Goal: Find specific page/section: Find specific page/section

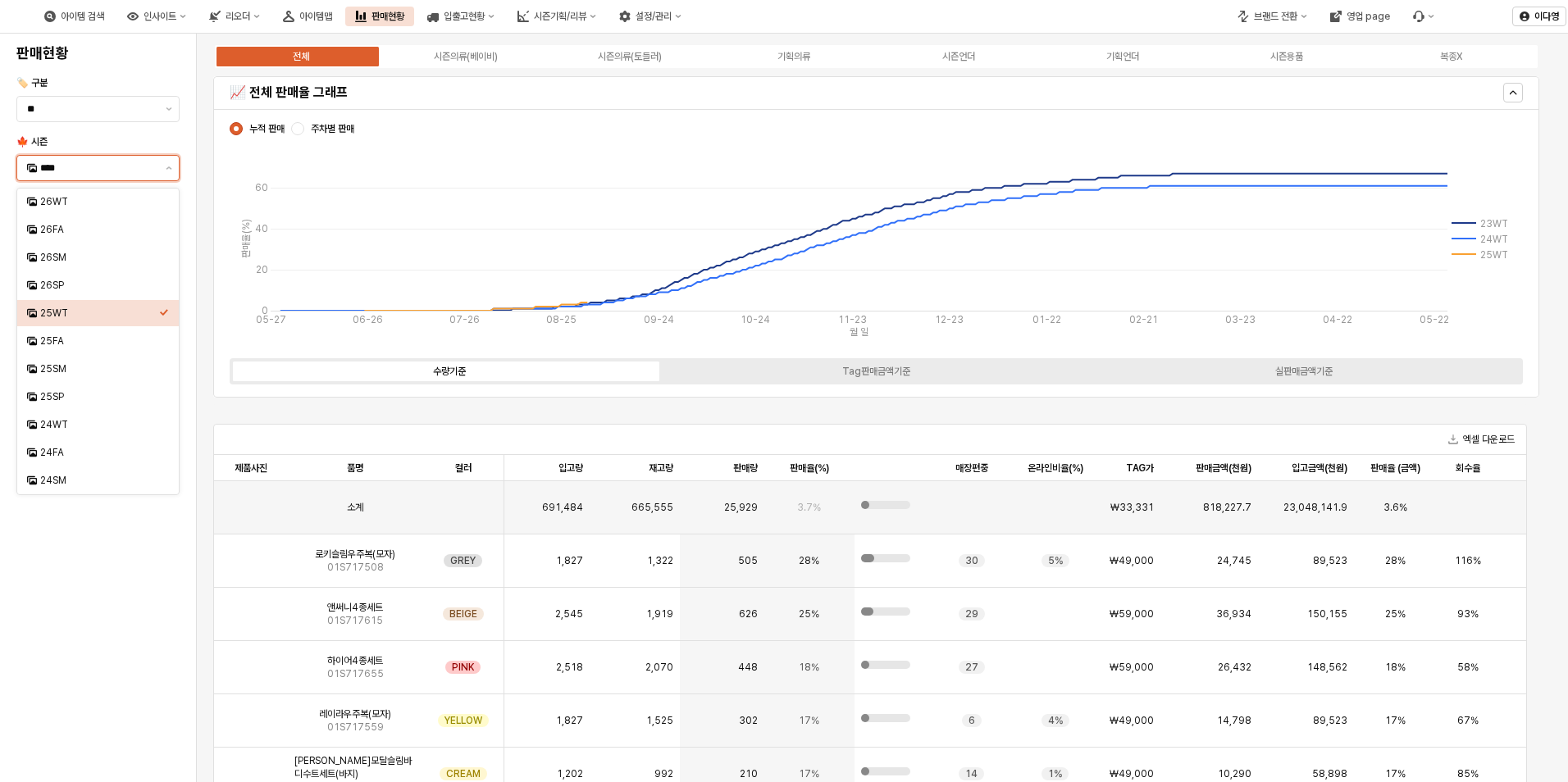
click at [95, 175] on input "****" at bounding box center [99, 167] width 116 height 16
click at [62, 341] on div "25FA" at bounding box center [100, 341] width 119 height 14
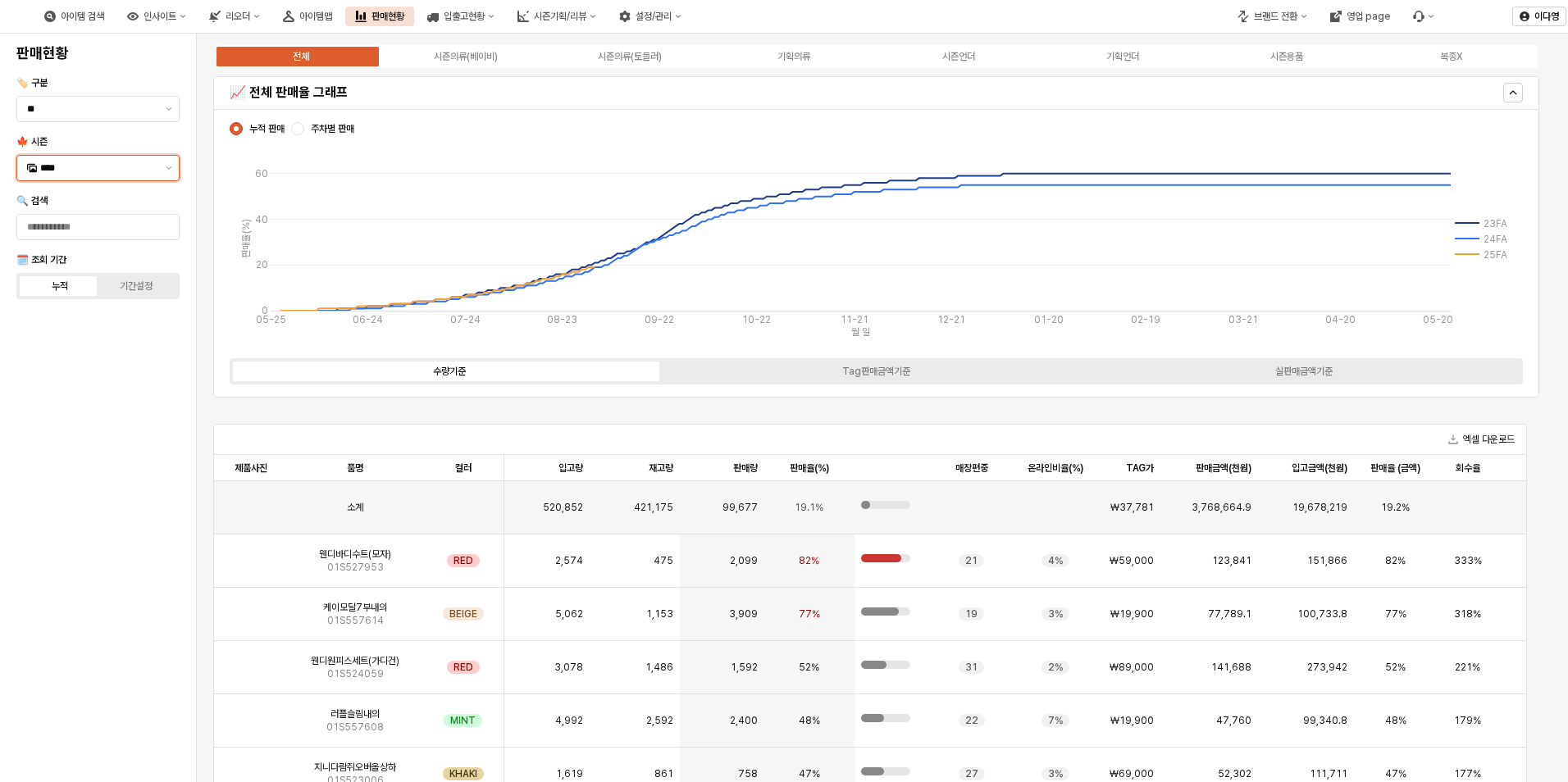
click at [89, 170] on input "****" at bounding box center [99, 167] width 116 height 16
click at [59, 312] on div "25WT" at bounding box center [100, 313] width 119 height 14
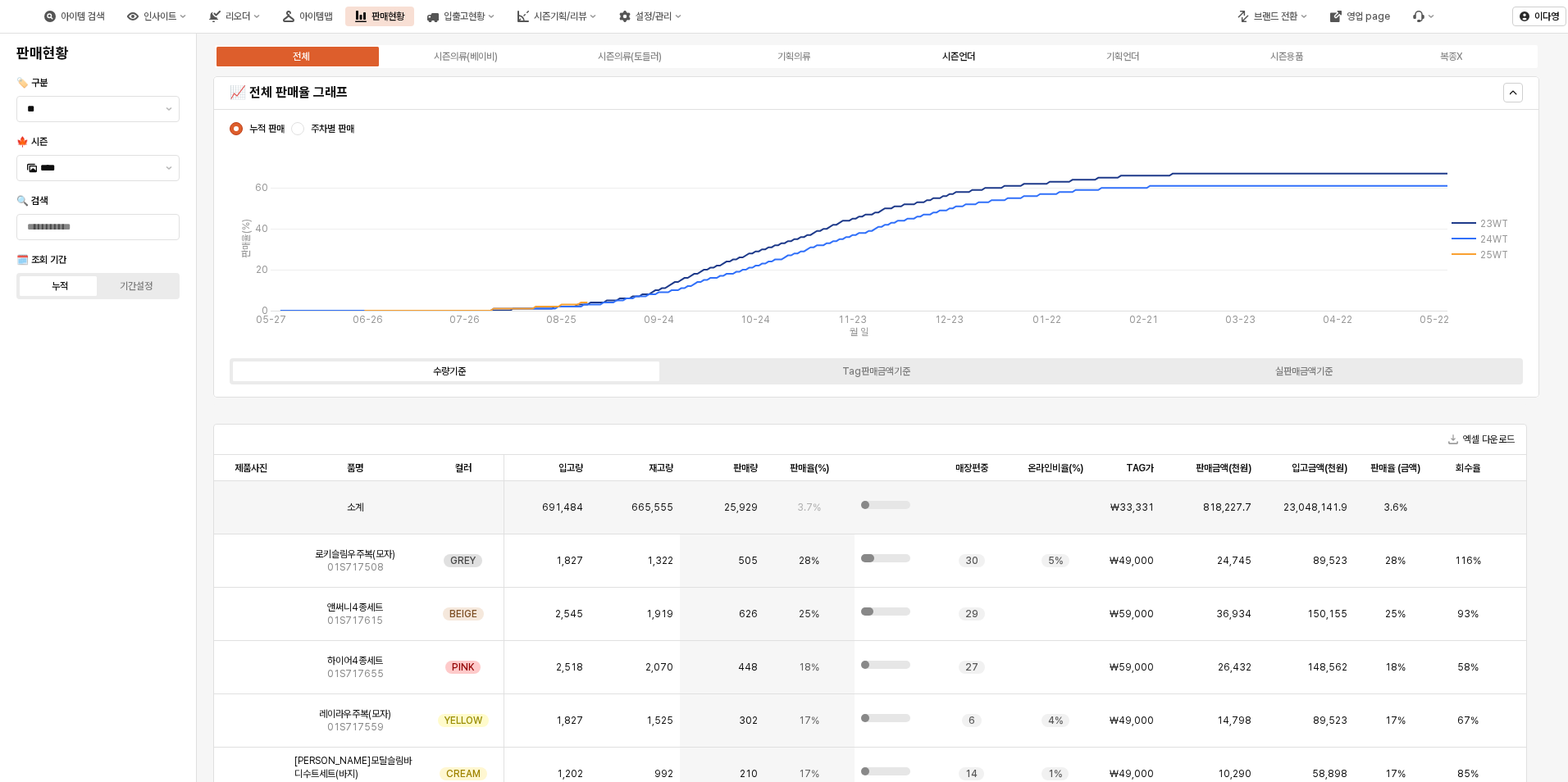
click at [974, 58] on div "시즌언더" at bounding box center [958, 57] width 33 height 12
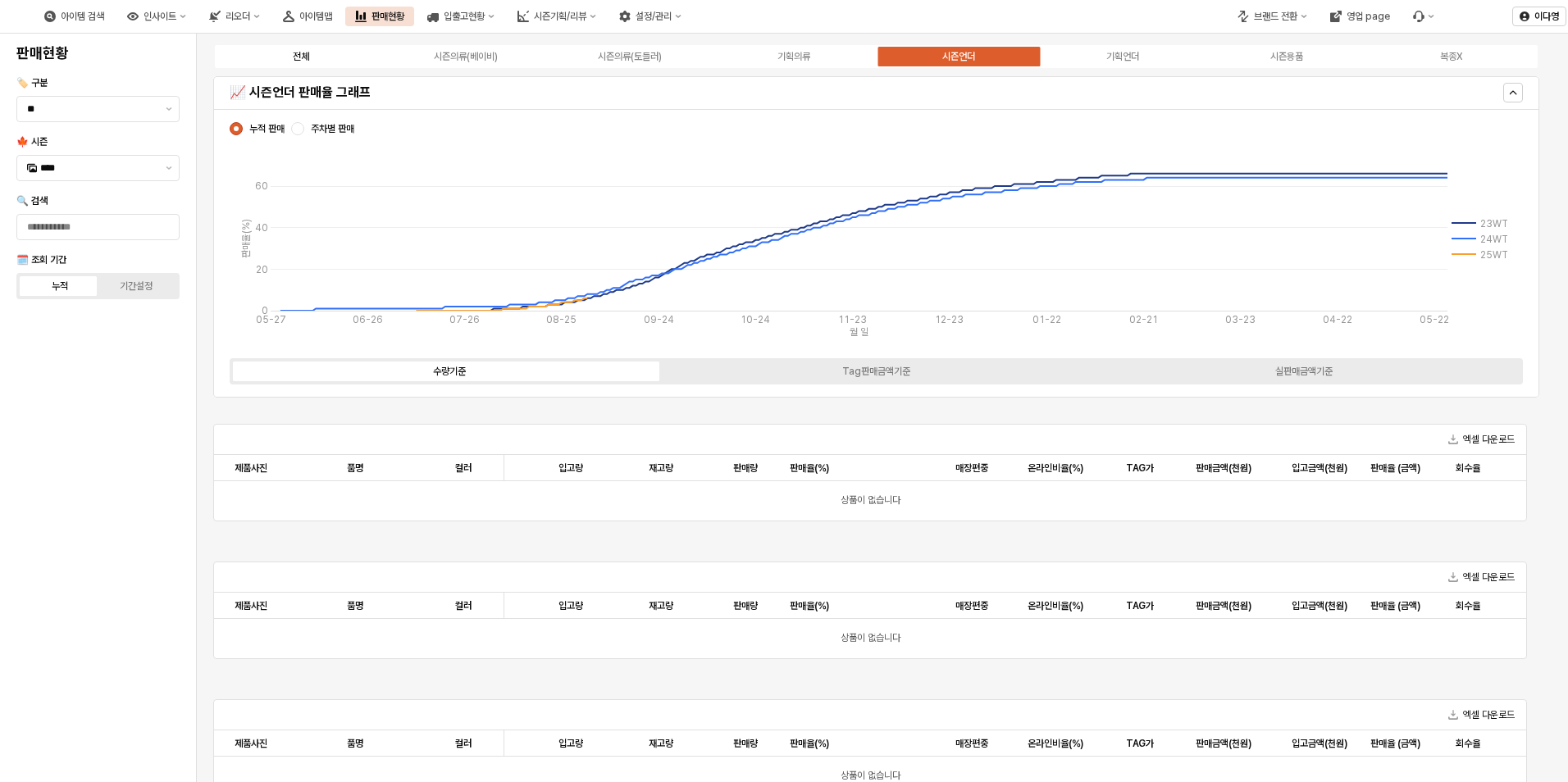
click at [304, 51] on div "전체" at bounding box center [301, 57] width 16 height 12
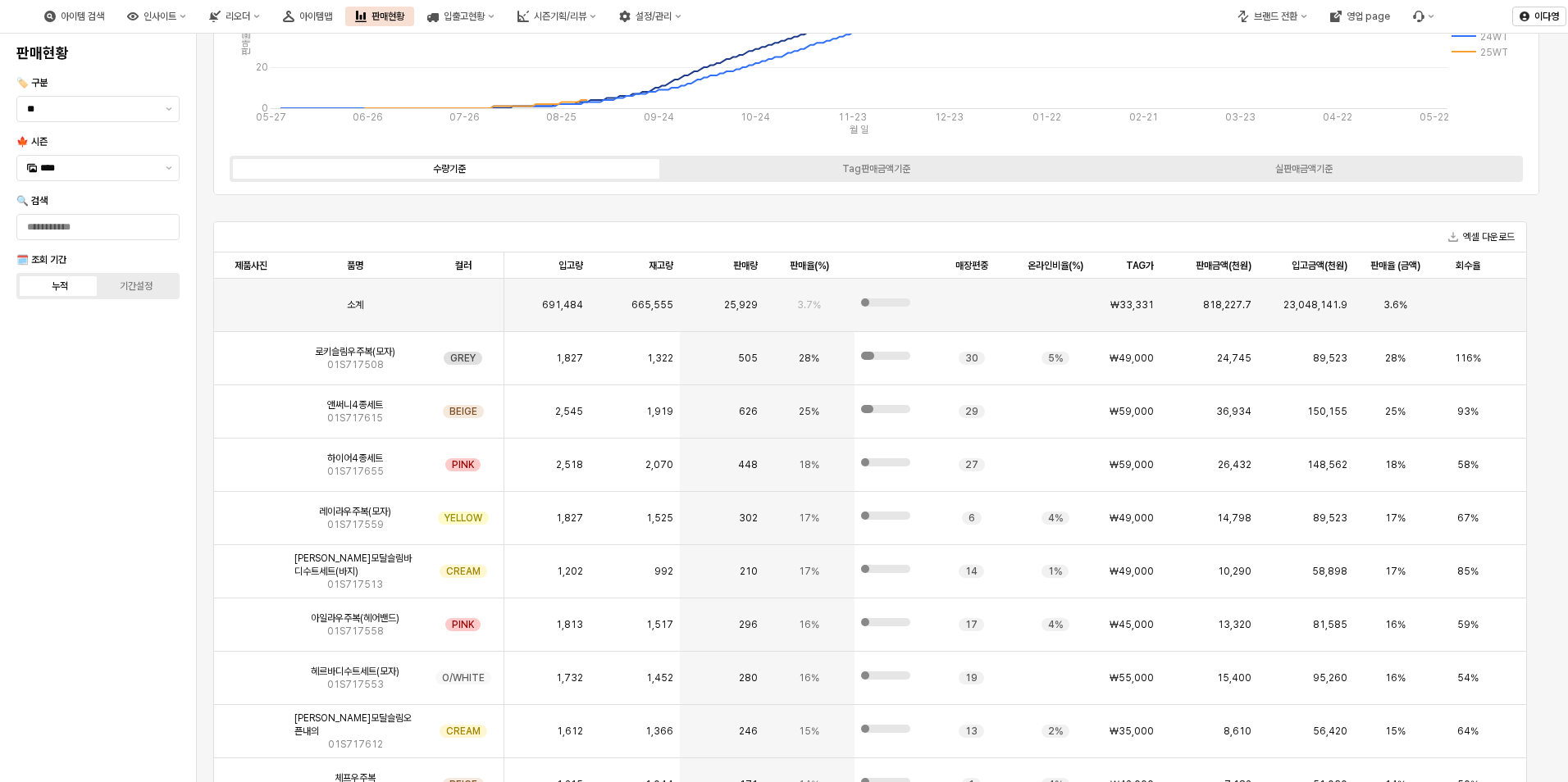
scroll to position [202, 0]
drag, startPoint x: 250, startPoint y: 363, endPoint x: 241, endPoint y: 369, distance: 10.8
click at [251, 352] on img "App Frame" at bounding box center [251, 352] width 0 height 0
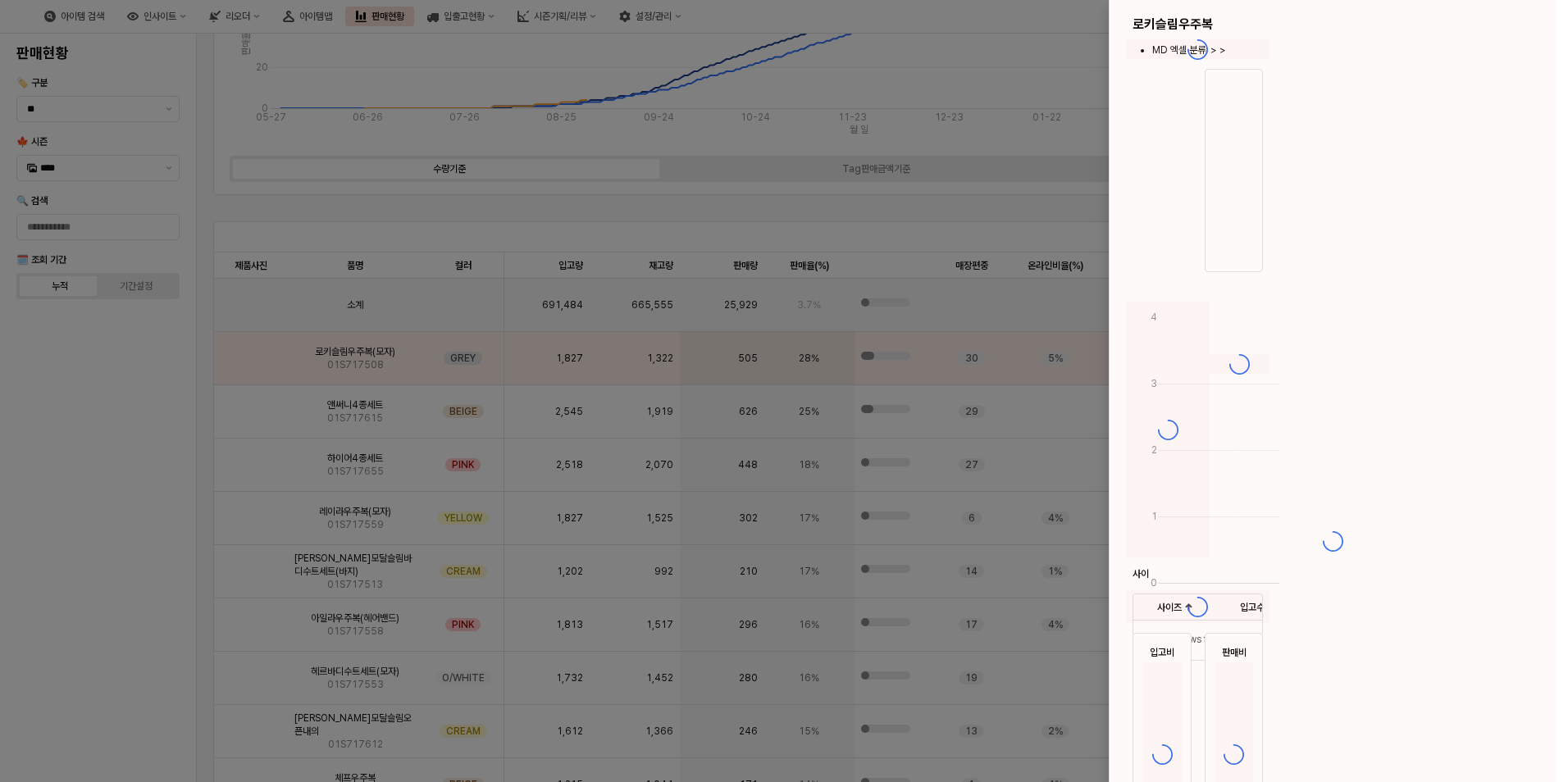
click at [356, 352] on div at bounding box center [784, 391] width 1568 height 782
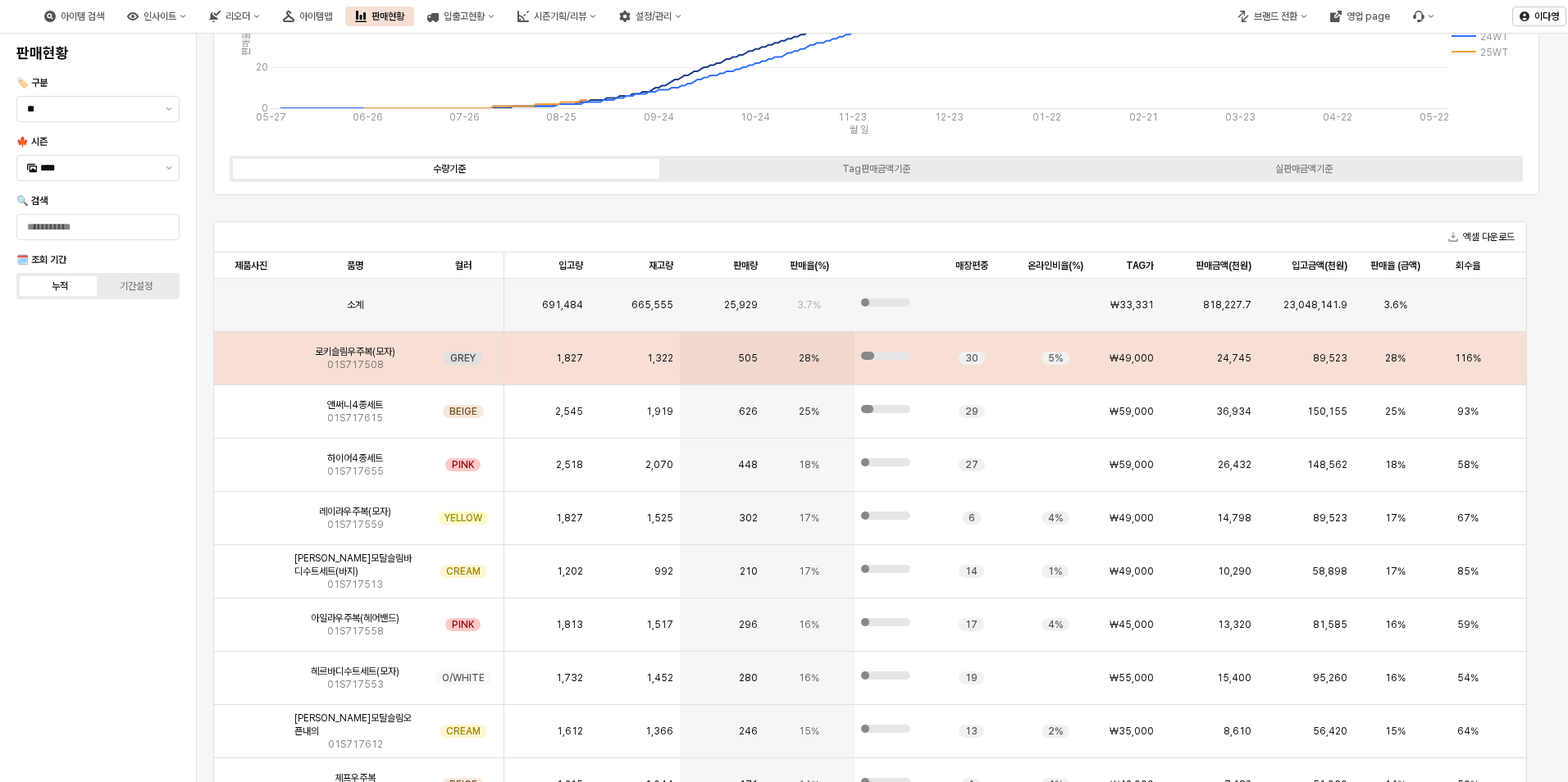
click at [330, 353] on span "로키슬림우주복(모자)" at bounding box center [355, 352] width 80 height 14
click at [251, 352] on img "App Frame" at bounding box center [251, 352] width 0 height 0
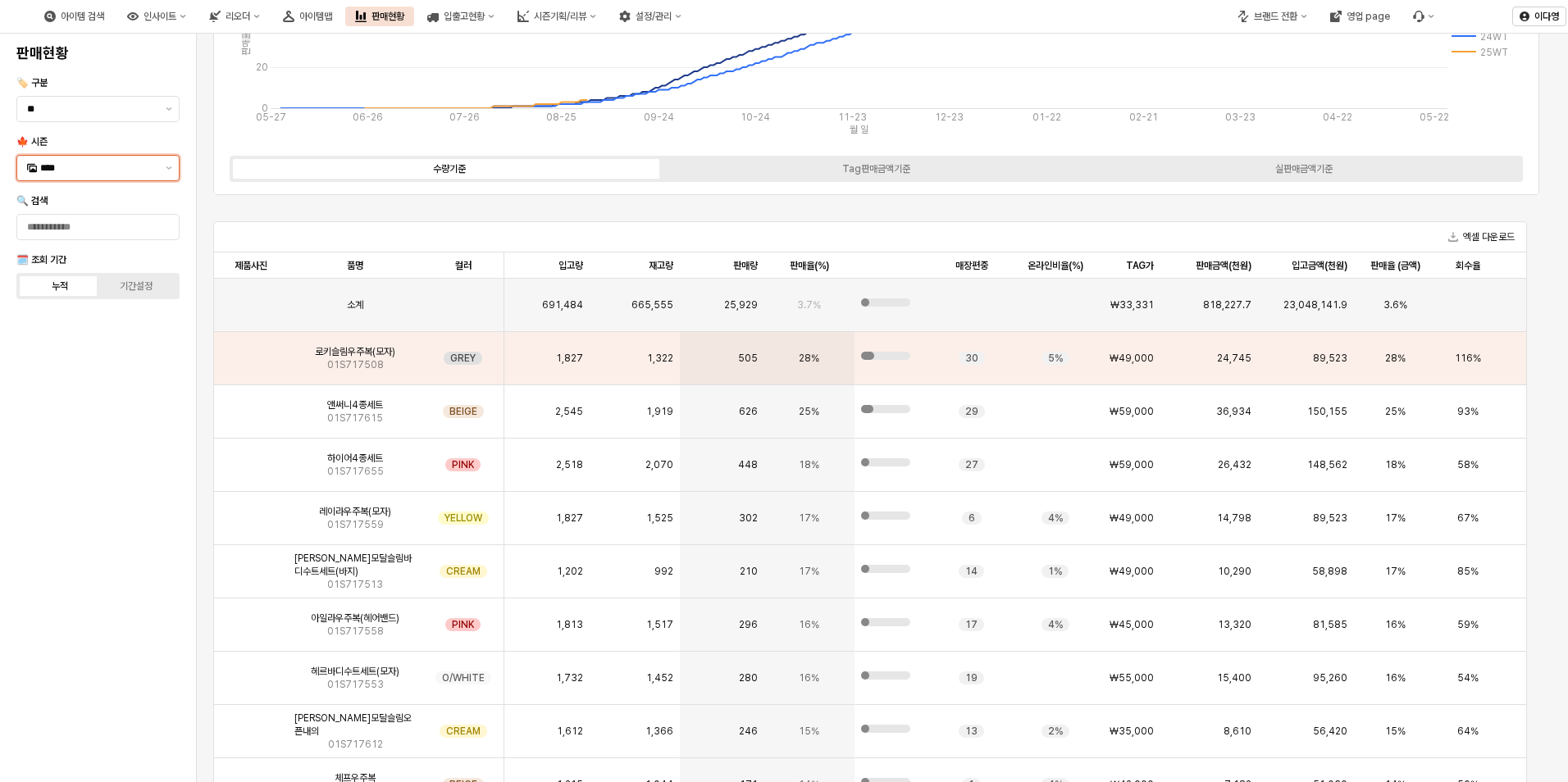
click at [120, 164] on input "****" at bounding box center [99, 167] width 116 height 16
click at [71, 343] on div "25FA" at bounding box center [100, 341] width 119 height 14
type input "****"
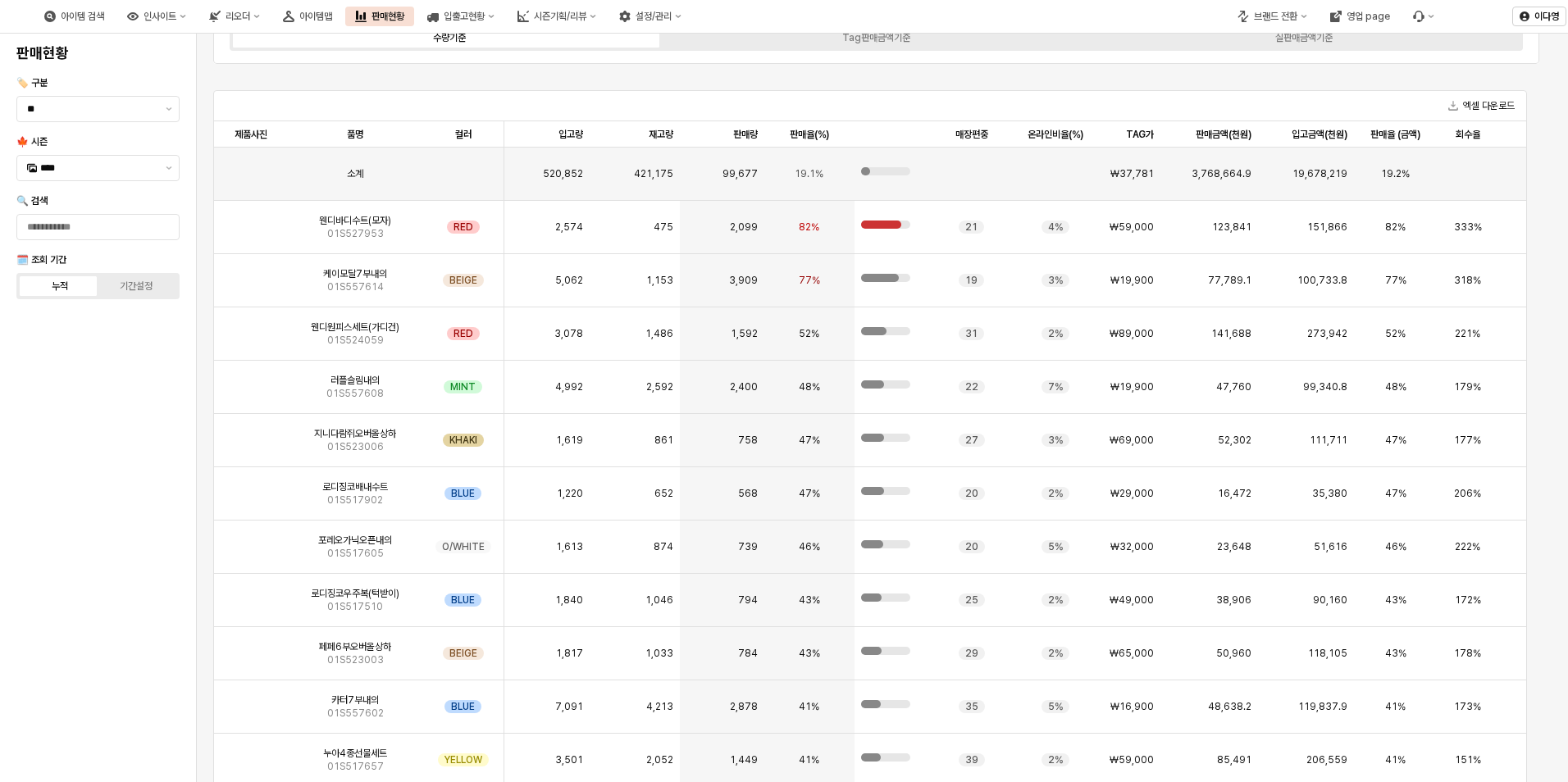
scroll to position [333, 0]
click at [251, 488] on img "App Frame" at bounding box center [251, 488] width 0 height 0
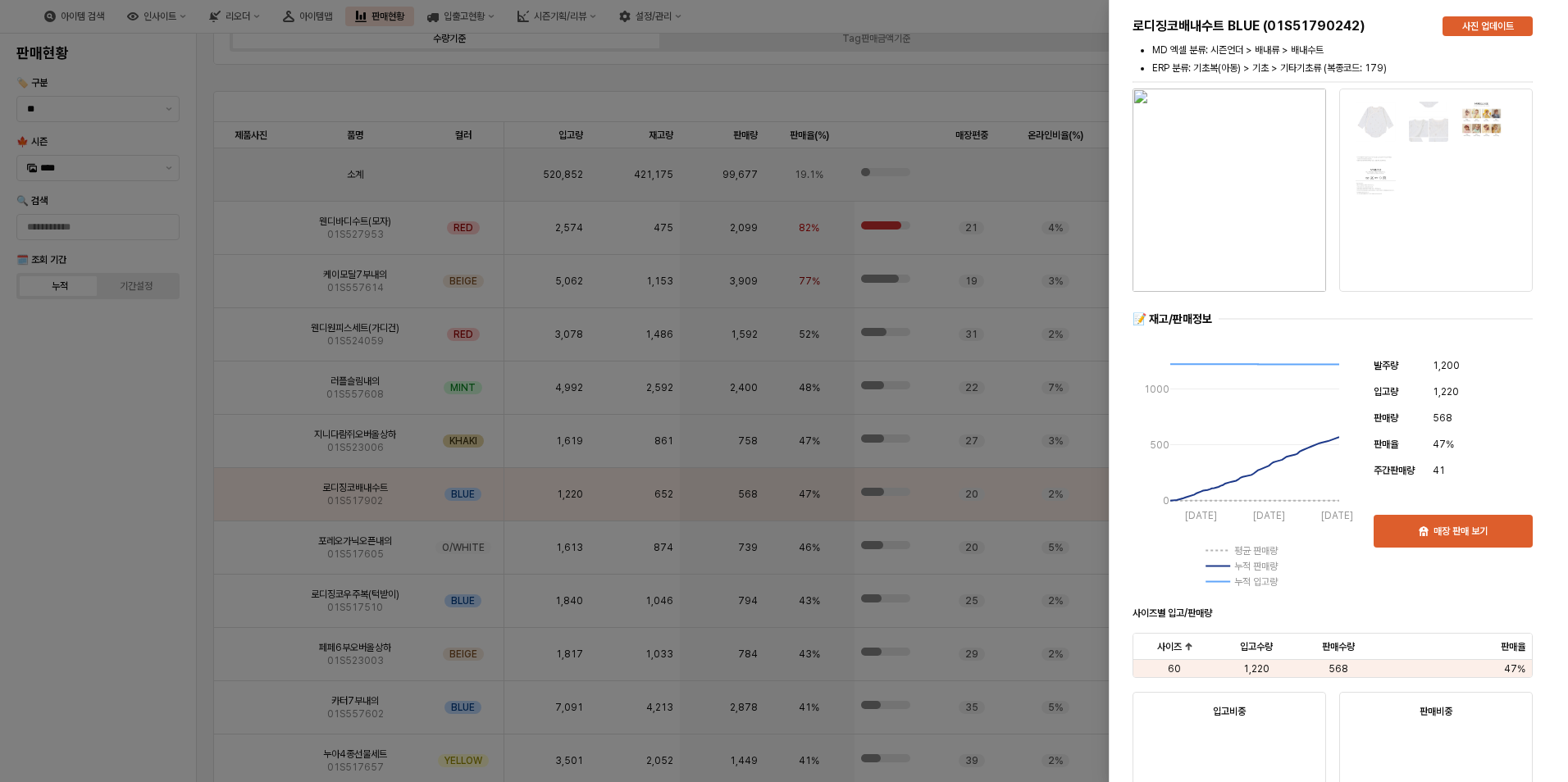
click at [249, 544] on div at bounding box center [784, 391] width 1568 height 782
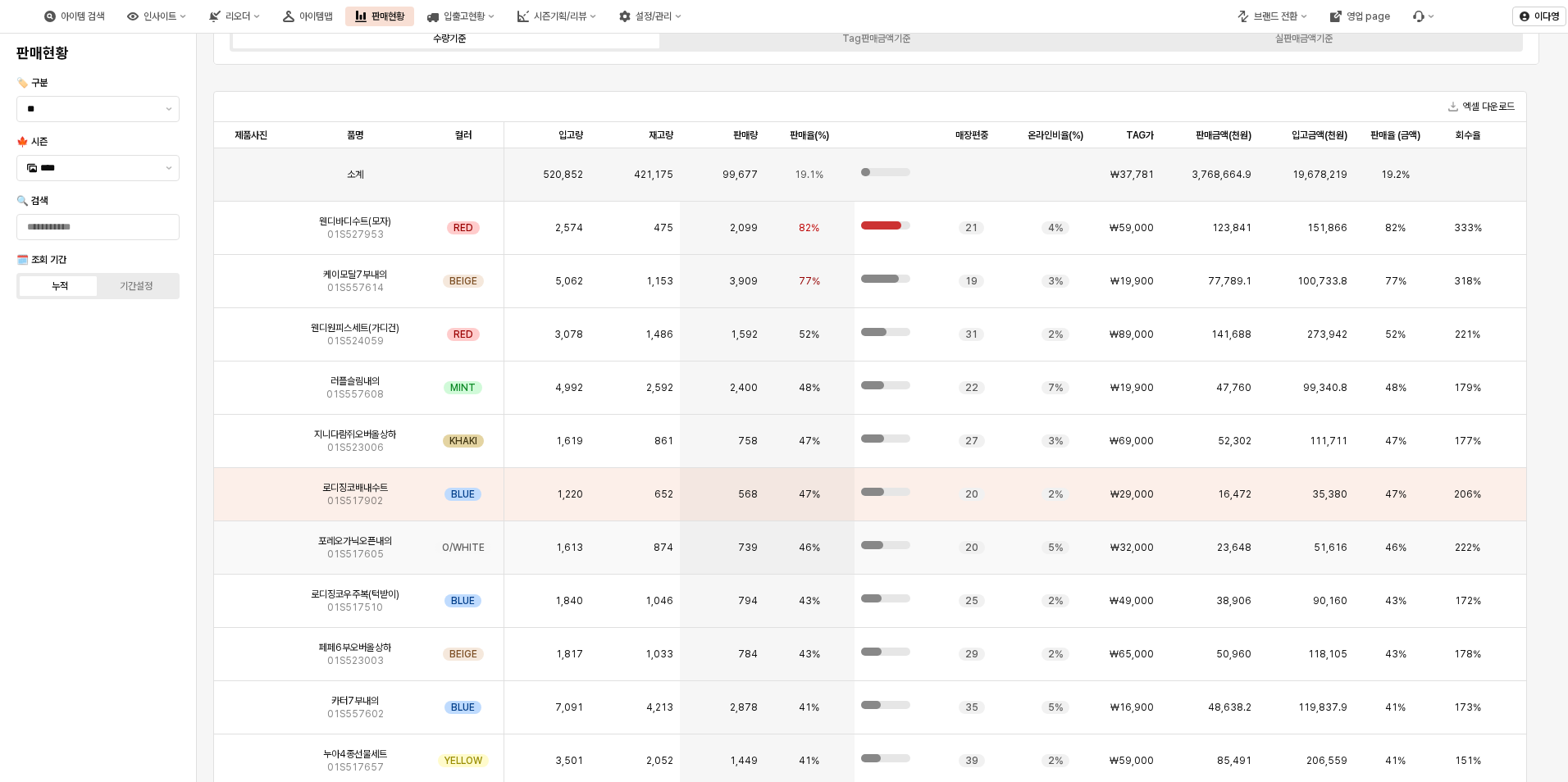
click at [251, 541] on img "App Frame" at bounding box center [251, 541] width 0 height 0
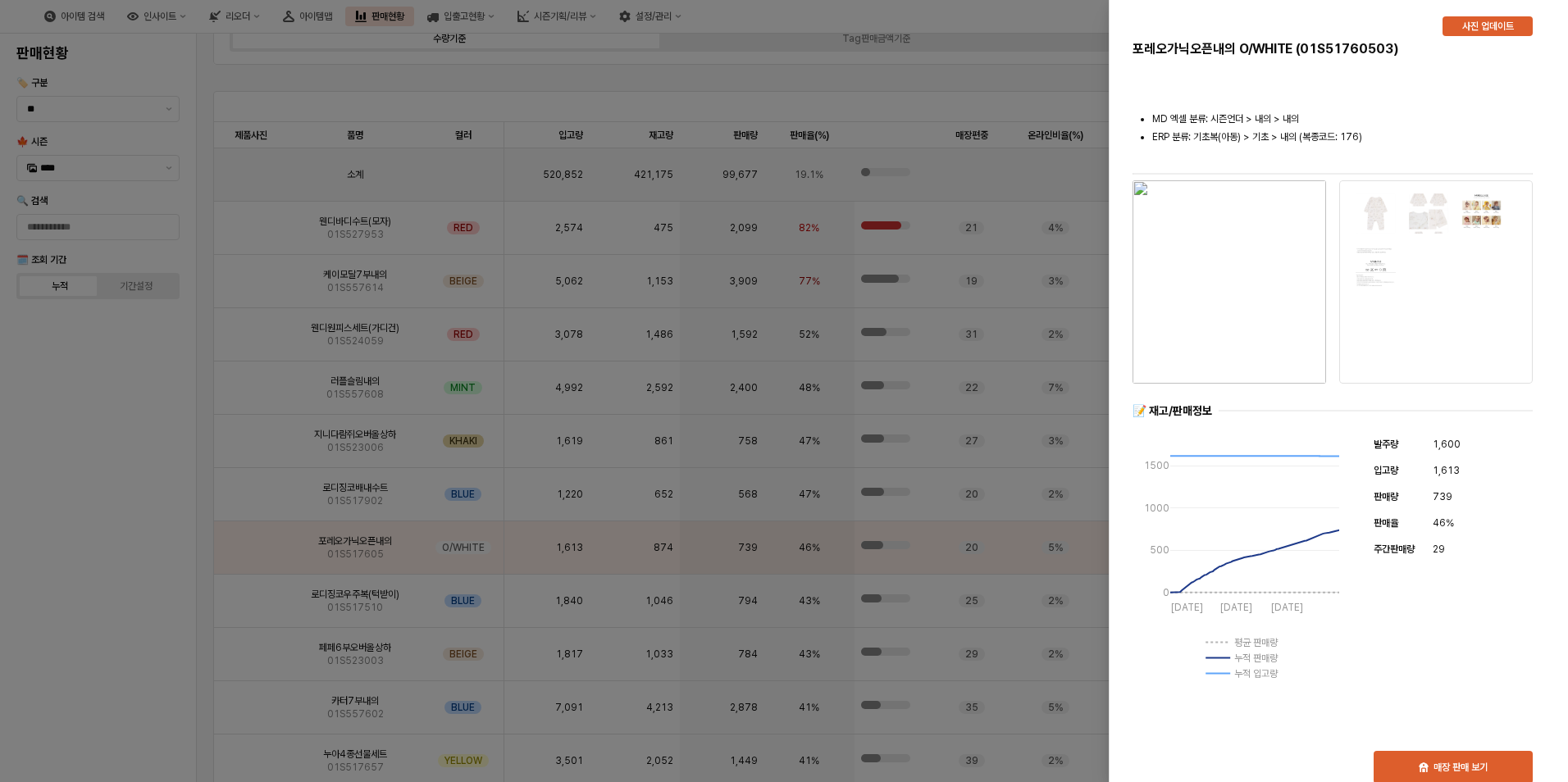
click at [251, 542] on div at bounding box center [784, 391] width 1568 height 782
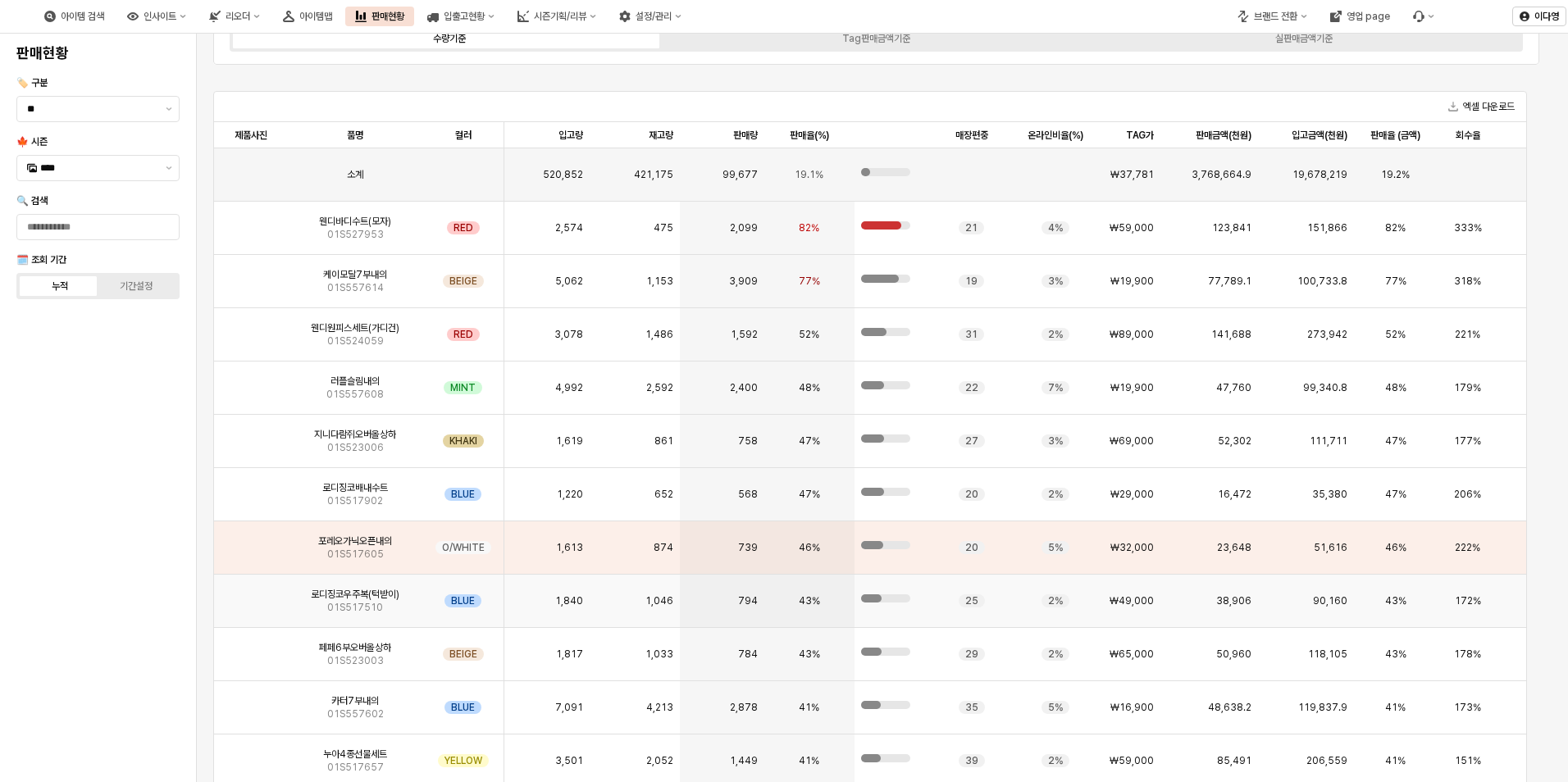
click at [251, 594] on img "App Frame" at bounding box center [251, 594] width 0 height 0
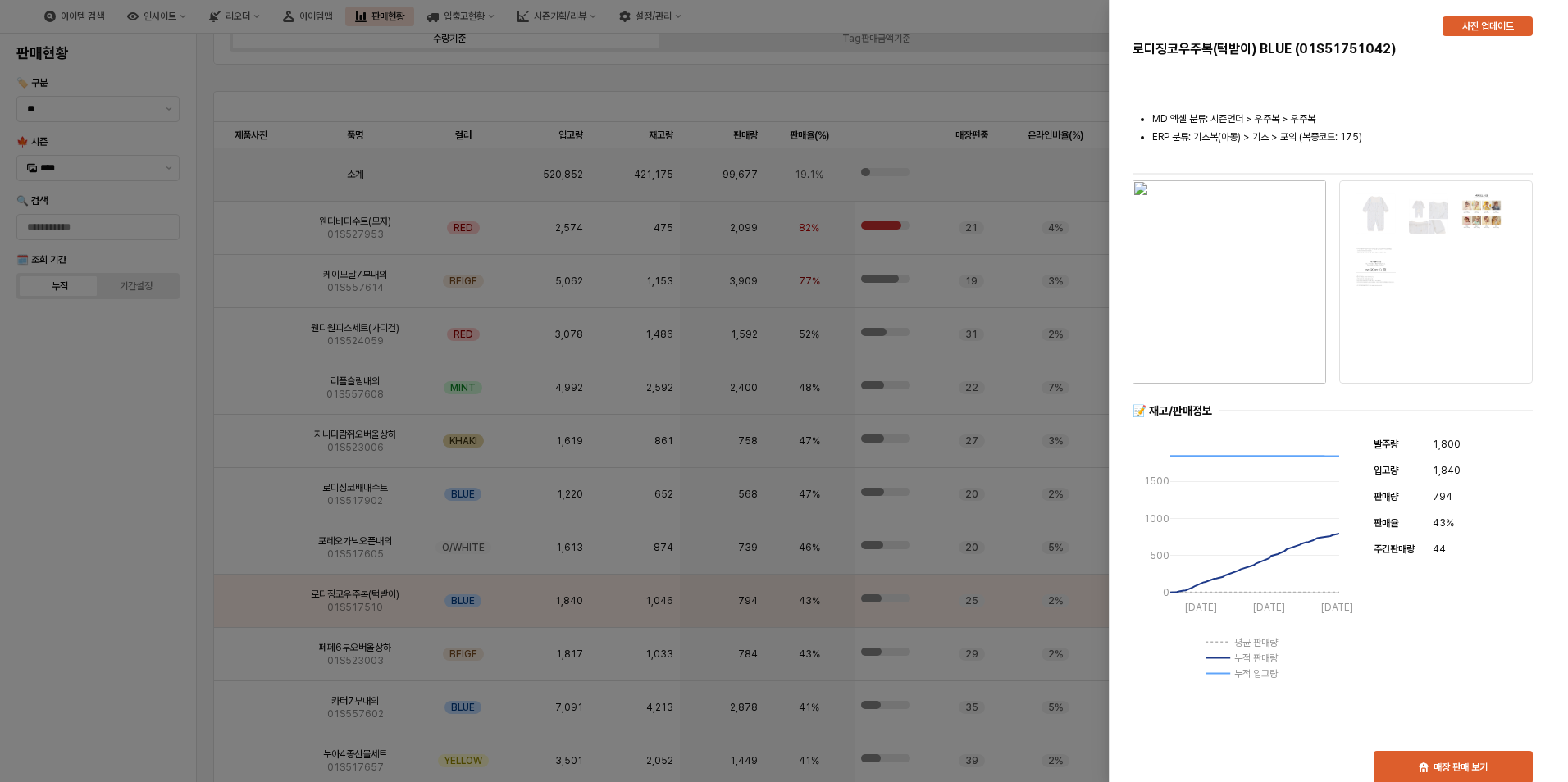
click at [251, 590] on div at bounding box center [784, 391] width 1568 height 782
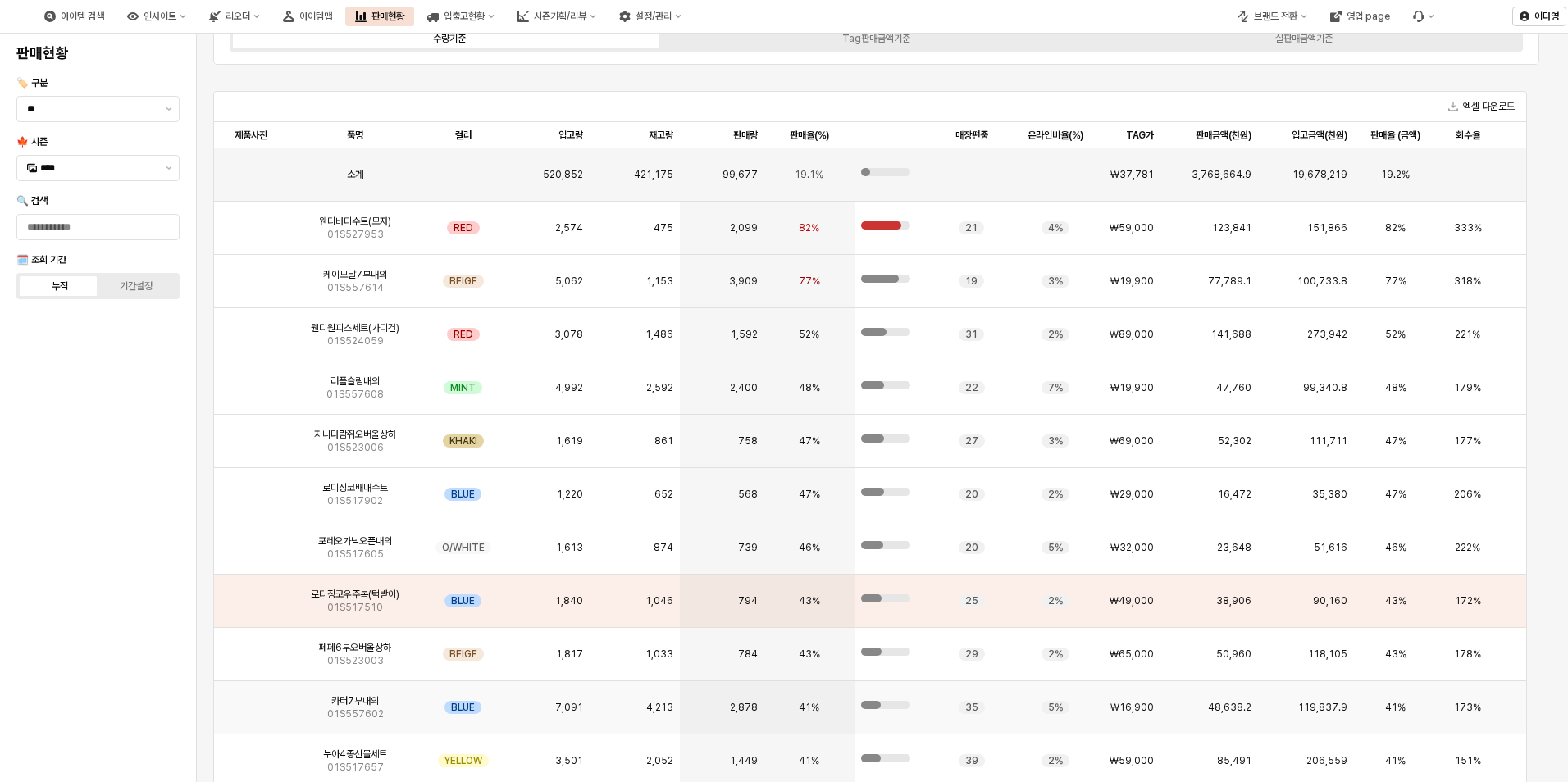
click at [251, 701] on img "App Frame" at bounding box center [251, 701] width 0 height 0
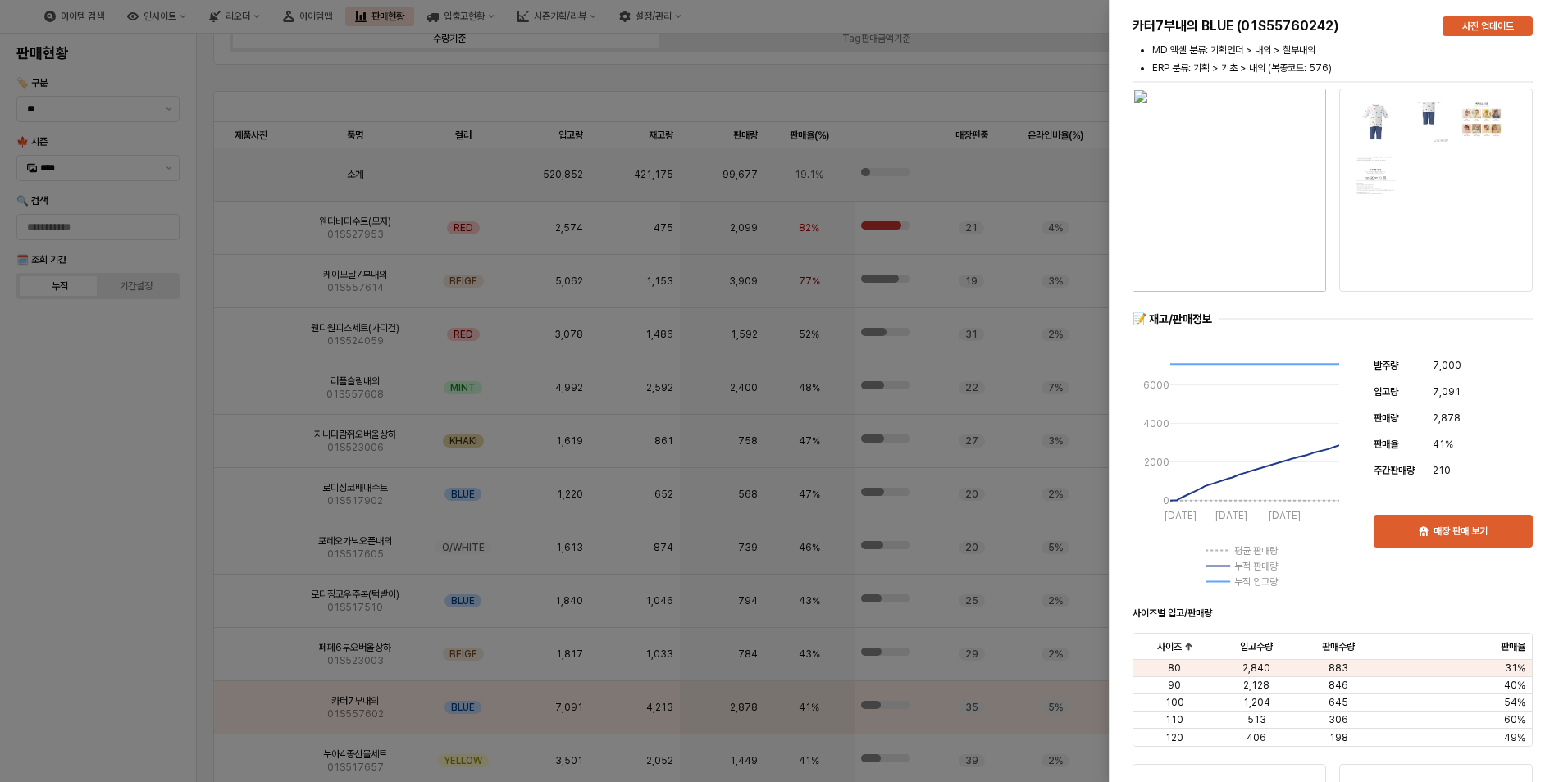
click at [122, 682] on div at bounding box center [784, 391] width 1568 height 782
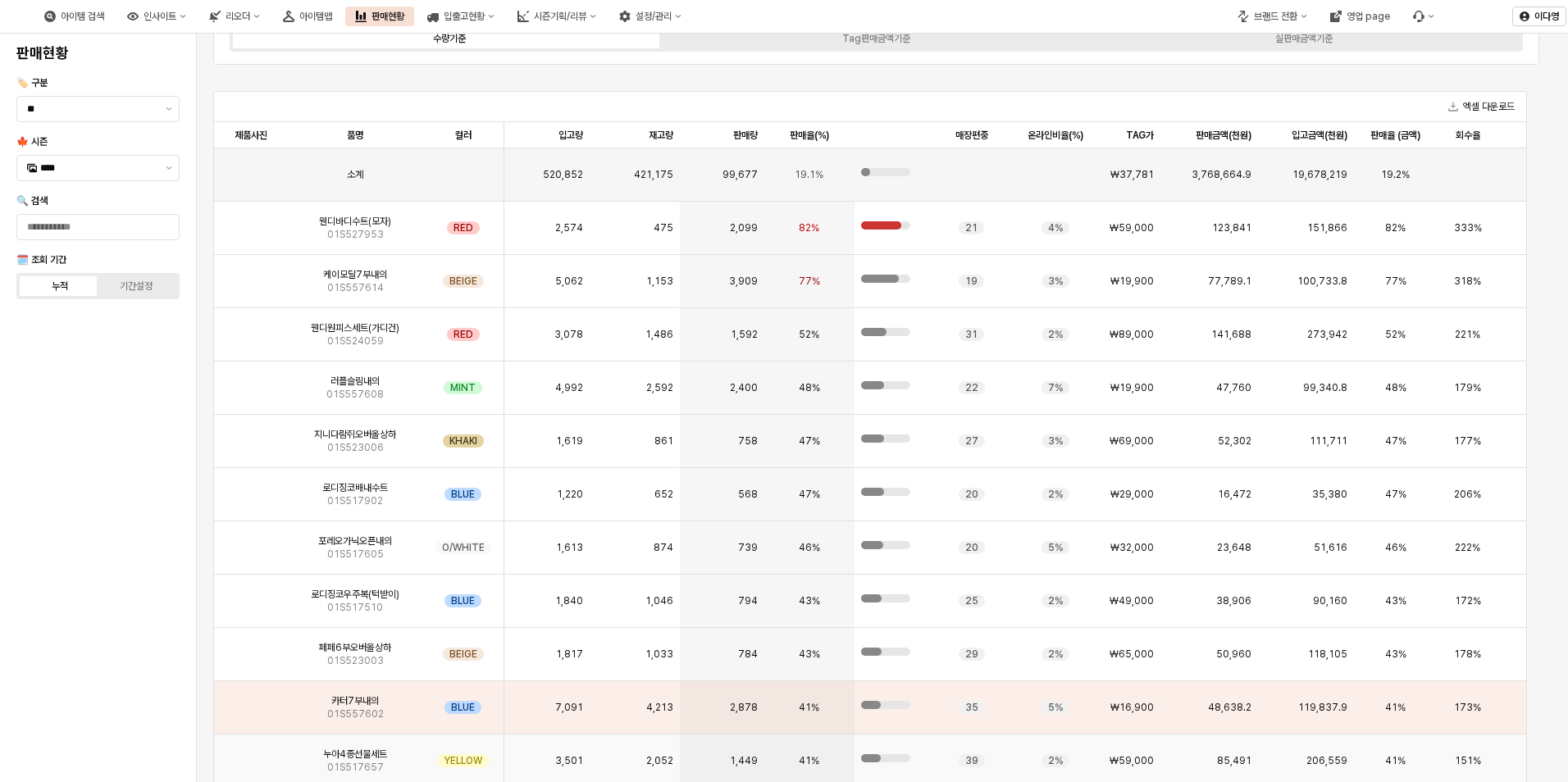
click at [251, 754] on img "App Frame" at bounding box center [251, 754] width 0 height 0
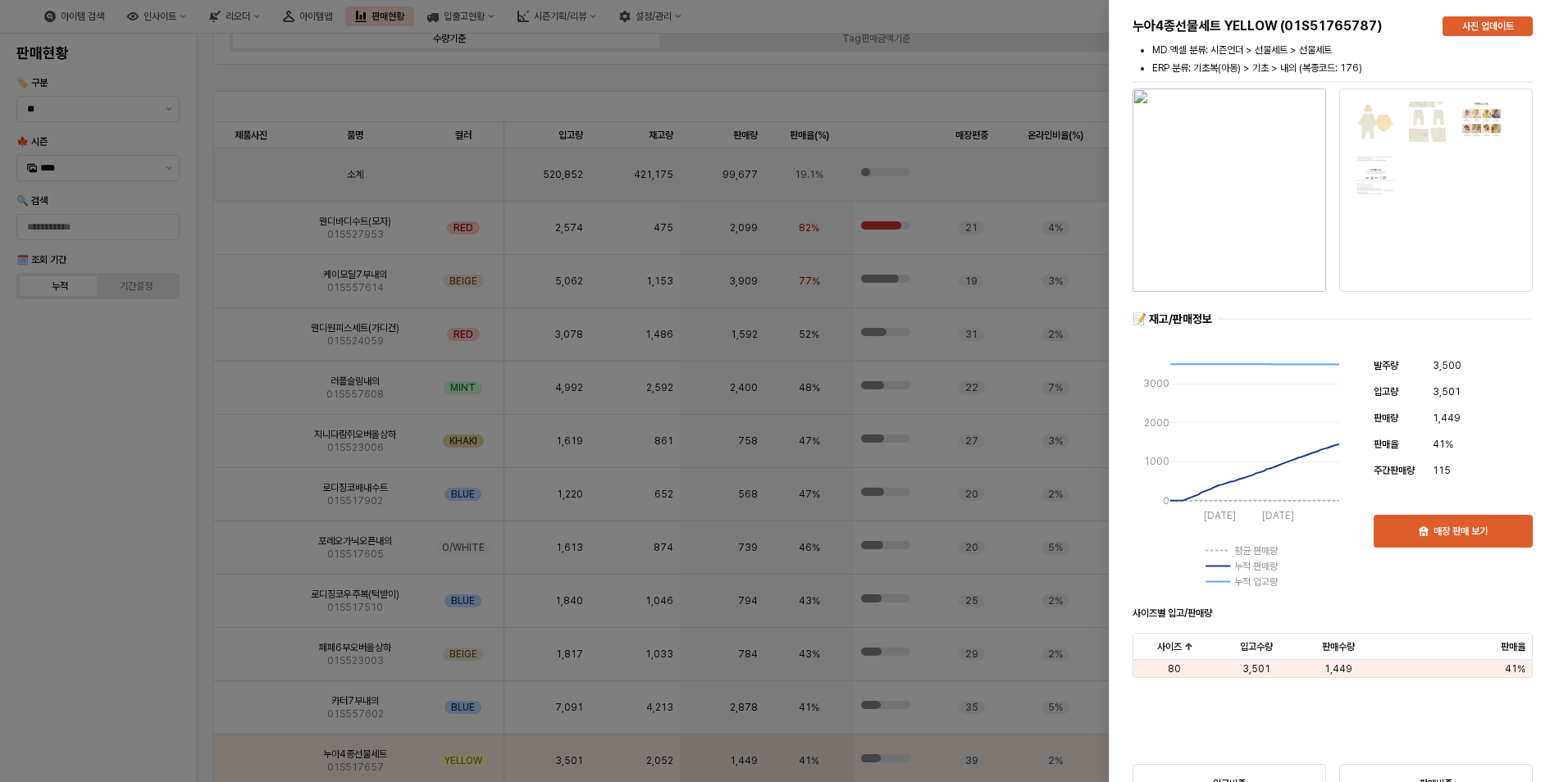
click at [140, 661] on div at bounding box center [784, 391] width 1568 height 782
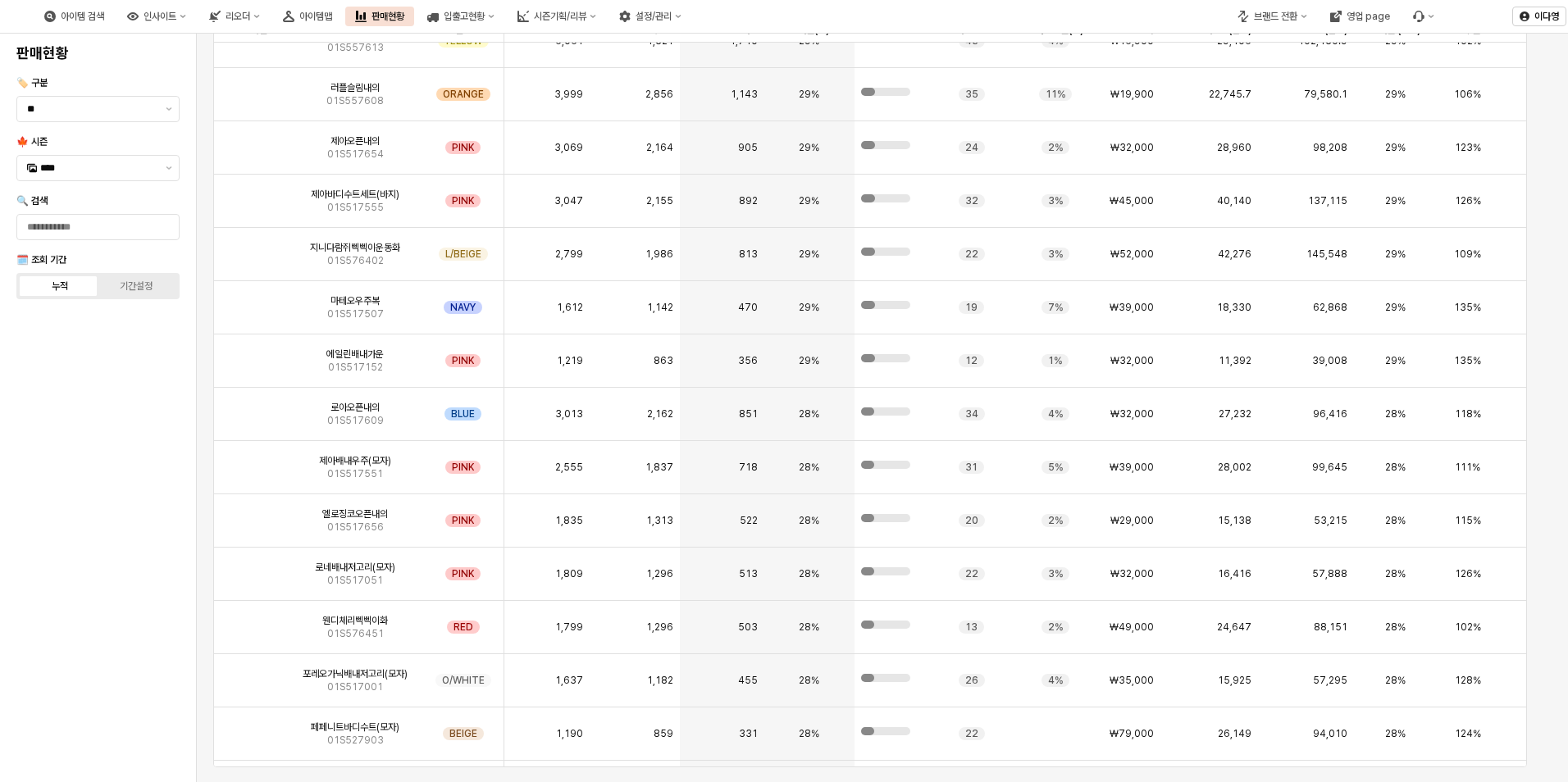
scroll to position [1812, 0]
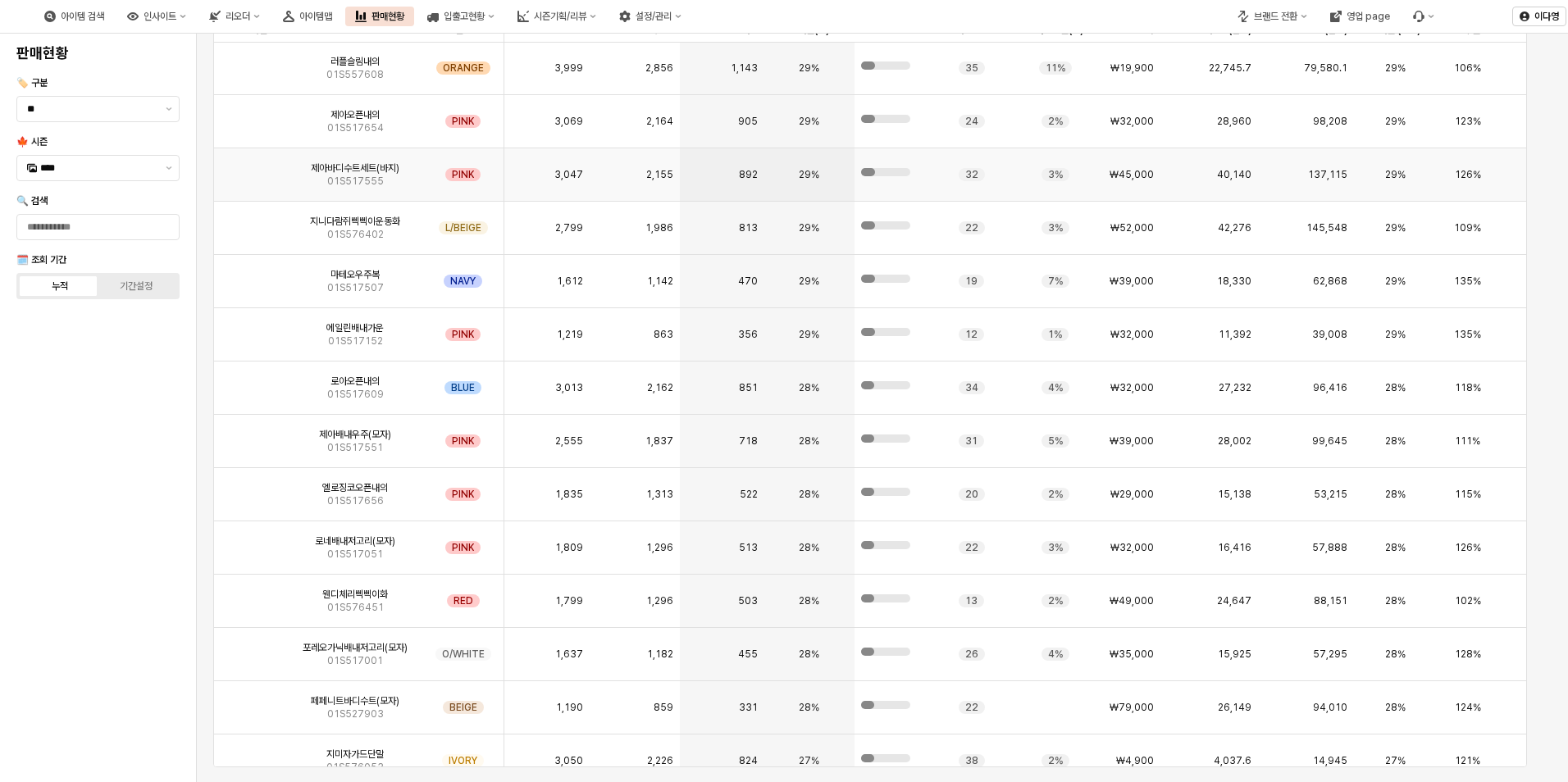
click at [303, 173] on div "제아바디수트세트(바지) 01S517555" at bounding box center [355, 175] width 134 height 53
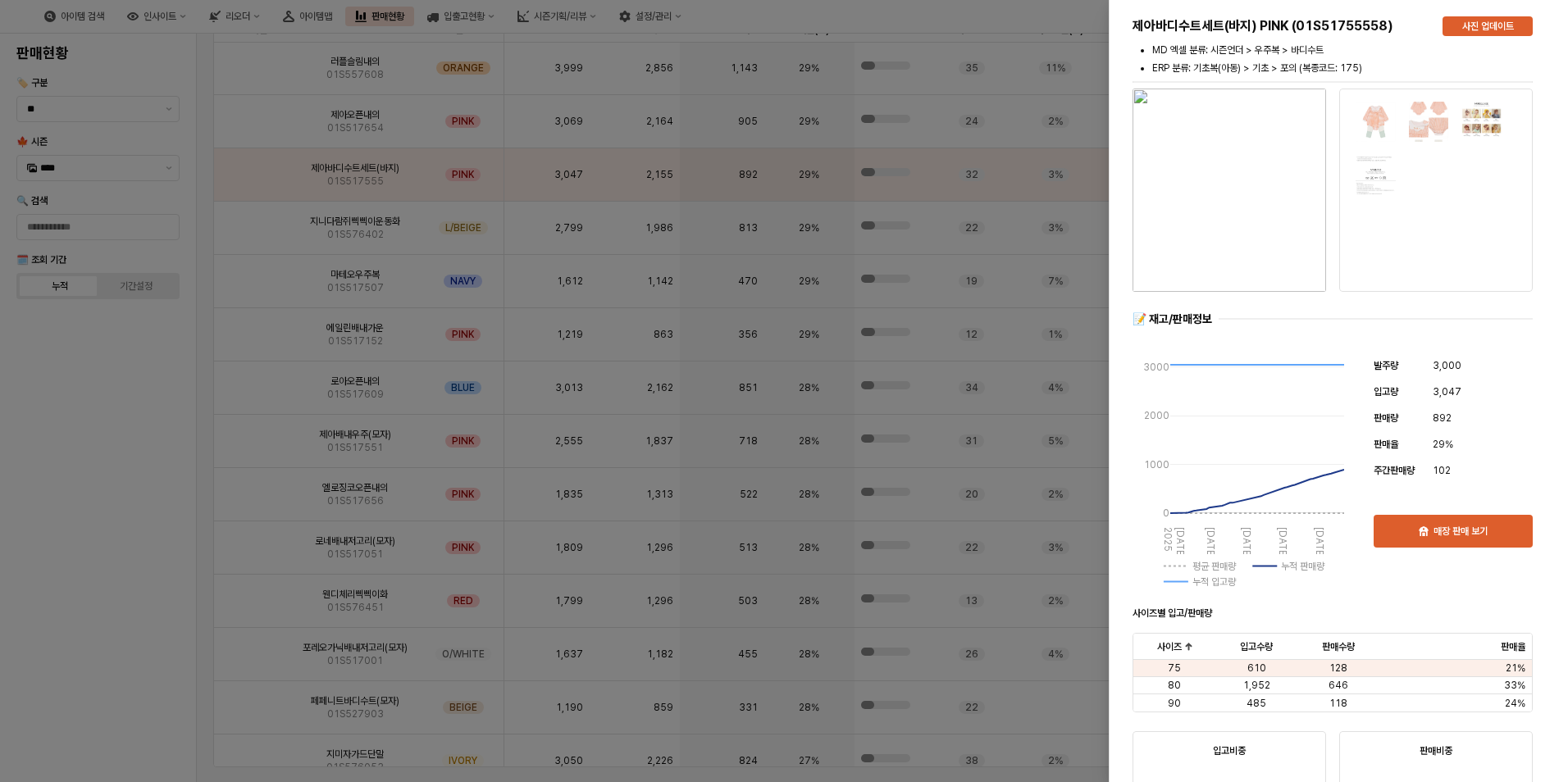
click at [79, 482] on div at bounding box center [784, 391] width 1568 height 782
